Goal: Information Seeking & Learning: Learn about a topic

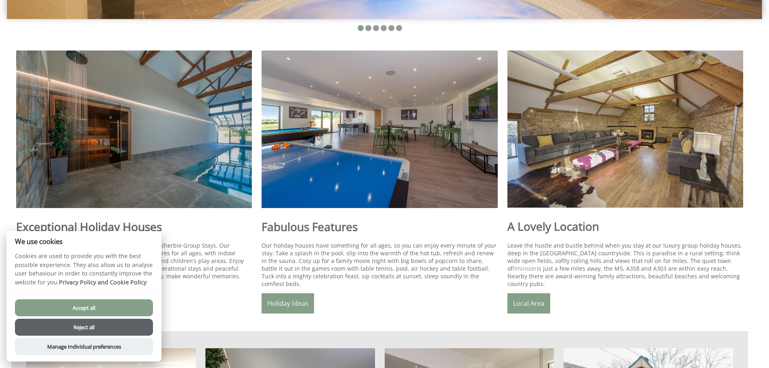
scroll to position [323, 0]
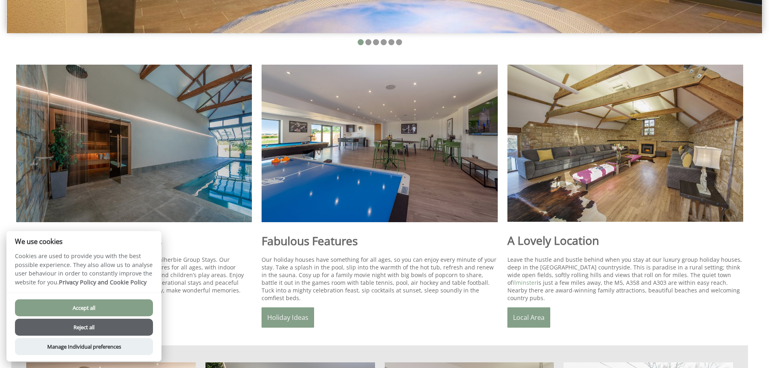
click at [75, 332] on button "Reject all" at bounding box center [84, 326] width 138 height 17
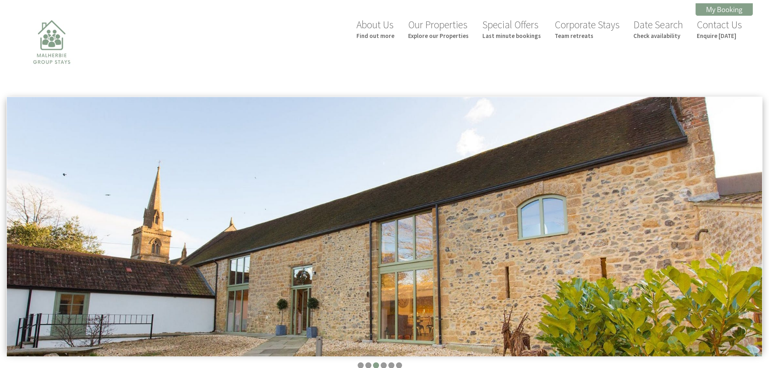
click at [584, 26] on link "Corporate Stays Team retreats" at bounding box center [586, 28] width 65 height 21
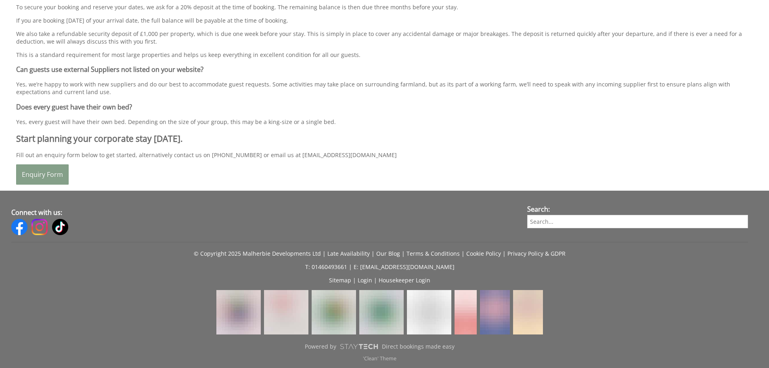
scroll to position [2380, 0]
